Goal: Find specific page/section: Find specific page/section

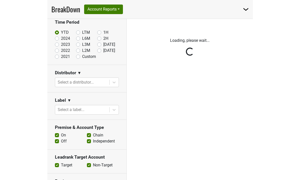
scroll to position [24, 0]
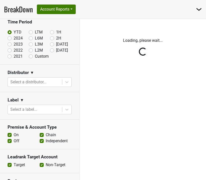
click at [65, 83] on div "Reset filters Time Period YTD LTM 1H 2024 L6M 2H 2023 L3M [DATE] '25 2022 L2M A…" at bounding box center [39, 99] width 79 height 161
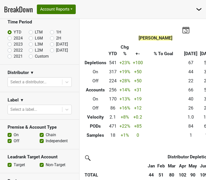
click at [1, 19] on section "Time Period YTD LTM 1H 2024 L6M 2H 2023 L3M [DATE] '25 2022 L2M Aug '25 2021 Cu…" at bounding box center [39, 39] width 79 height 50
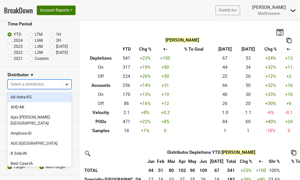
click at [64, 84] on div at bounding box center [66, 84] width 9 height 9
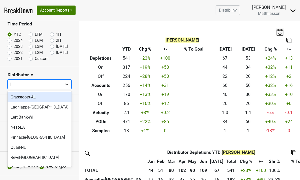
type input "la"
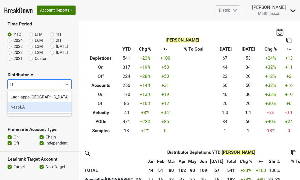
click at [43, 106] on div "Neat-LA" at bounding box center [40, 107] width 64 height 10
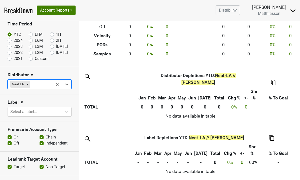
scroll to position [0, 0]
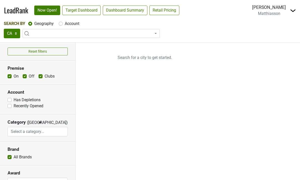
select select "CA"
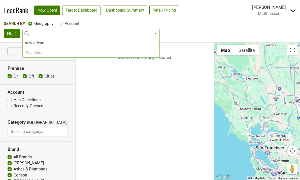
type input "[GEOGRAPHIC_DATA]"
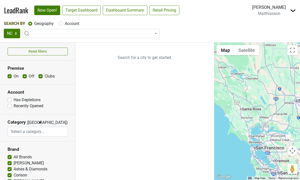
click at [73, 103] on section "Account Has Depletions Recently Opened" at bounding box center [37, 100] width 75 height 30
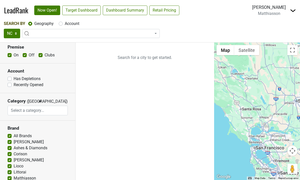
scroll to position [21, 0]
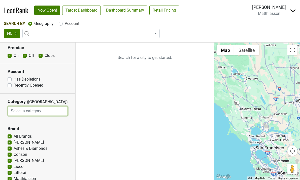
click at [35, 113] on input "search" at bounding box center [38, 111] width 60 height 10
click at [65, 24] on label "Account" at bounding box center [72, 24] width 15 height 6
click at [61, 24] on input "Account" at bounding box center [61, 23] width 4 height 5
radio input "true"
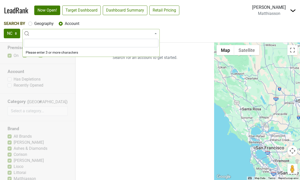
click at [59, 43] on input "search" at bounding box center [91, 43] width 135 height 9
click at [34, 24] on label "Geography" at bounding box center [43, 24] width 19 height 6
click at [30, 24] on input "Geography" at bounding box center [30, 23] width 4 height 5
radio input "true"
